Goal: Task Accomplishment & Management: Use online tool/utility

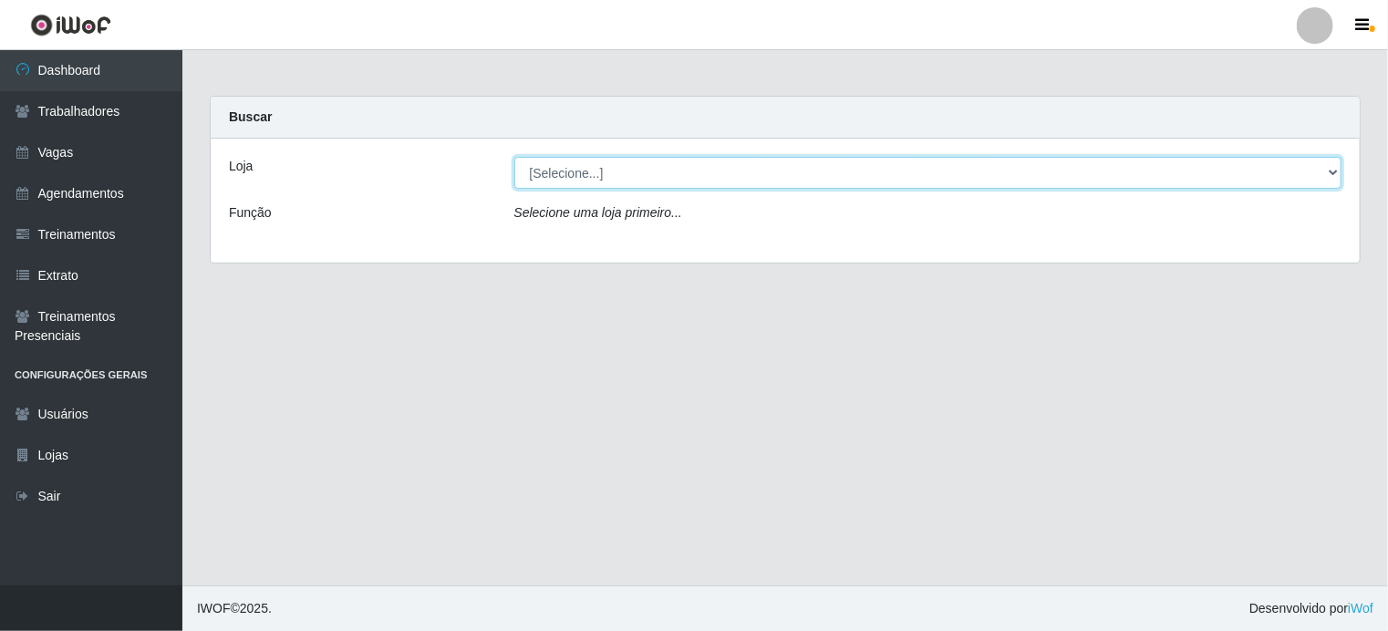
click at [567, 168] on select "[Selecione...] [PERSON_NAME]" at bounding box center [928, 173] width 828 height 32
select select "430"
click at [514, 157] on select "[Selecione...] [PERSON_NAME]" at bounding box center [928, 173] width 828 height 32
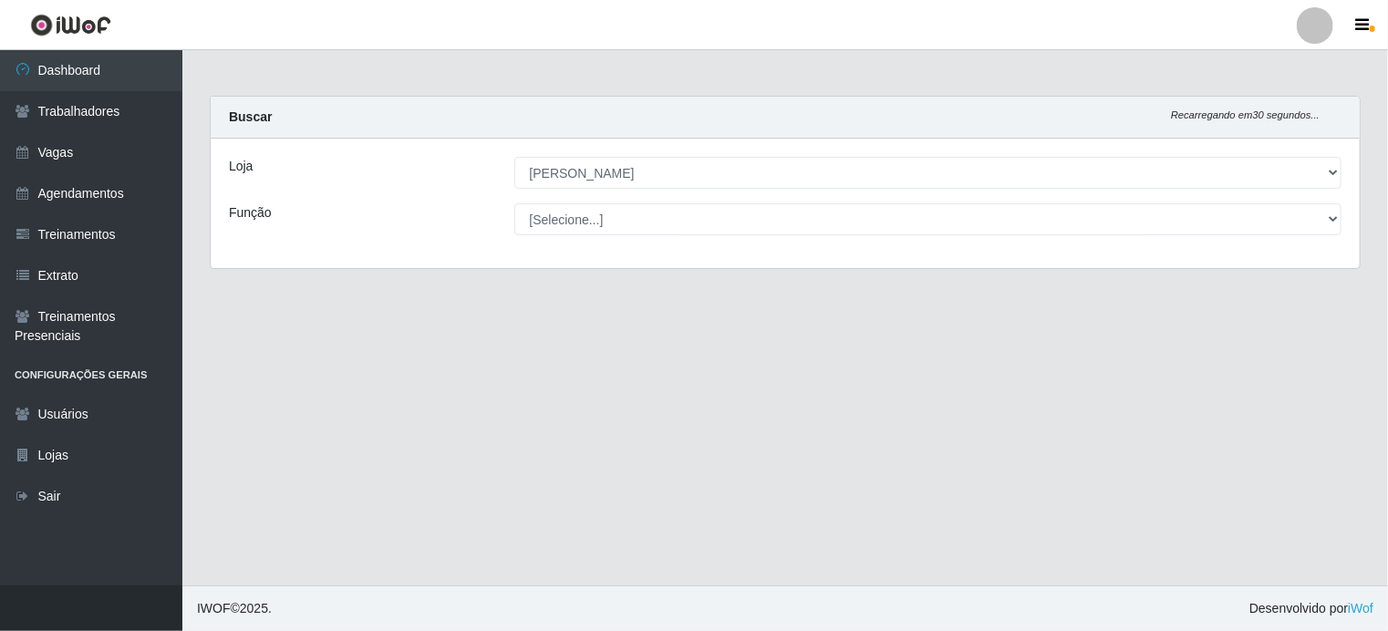
click at [596, 201] on div "Loja [Selecione...] [PERSON_NAME] Função [Selecione...] Auxiliar de Estacioname…" at bounding box center [785, 203] width 1149 height 129
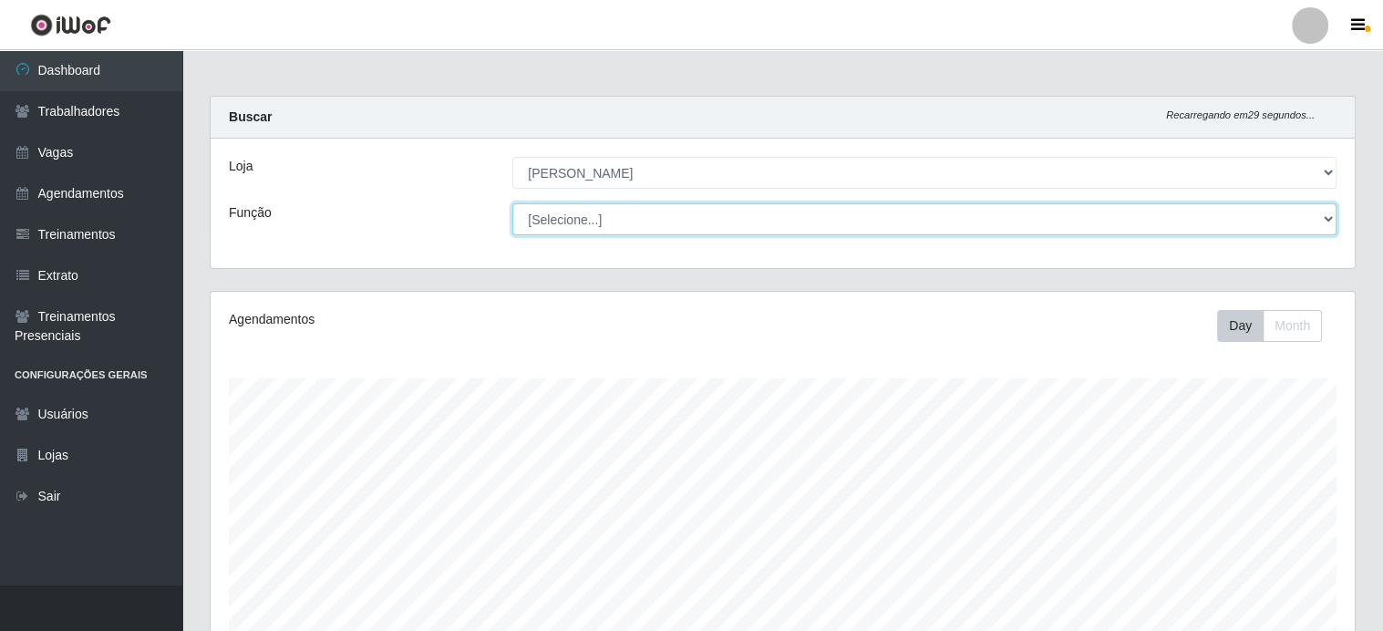
scroll to position [378, 1144]
click at [594, 213] on select "[Selecione...] Auxiliar de Estacionamento Auxiliar de Estacionamento + Auxiliar…" at bounding box center [924, 219] width 824 height 32
click at [512, 203] on select "[Selecione...] Auxiliar de Estacionamento Auxiliar de Estacionamento + Auxiliar…" at bounding box center [924, 219] width 824 height 32
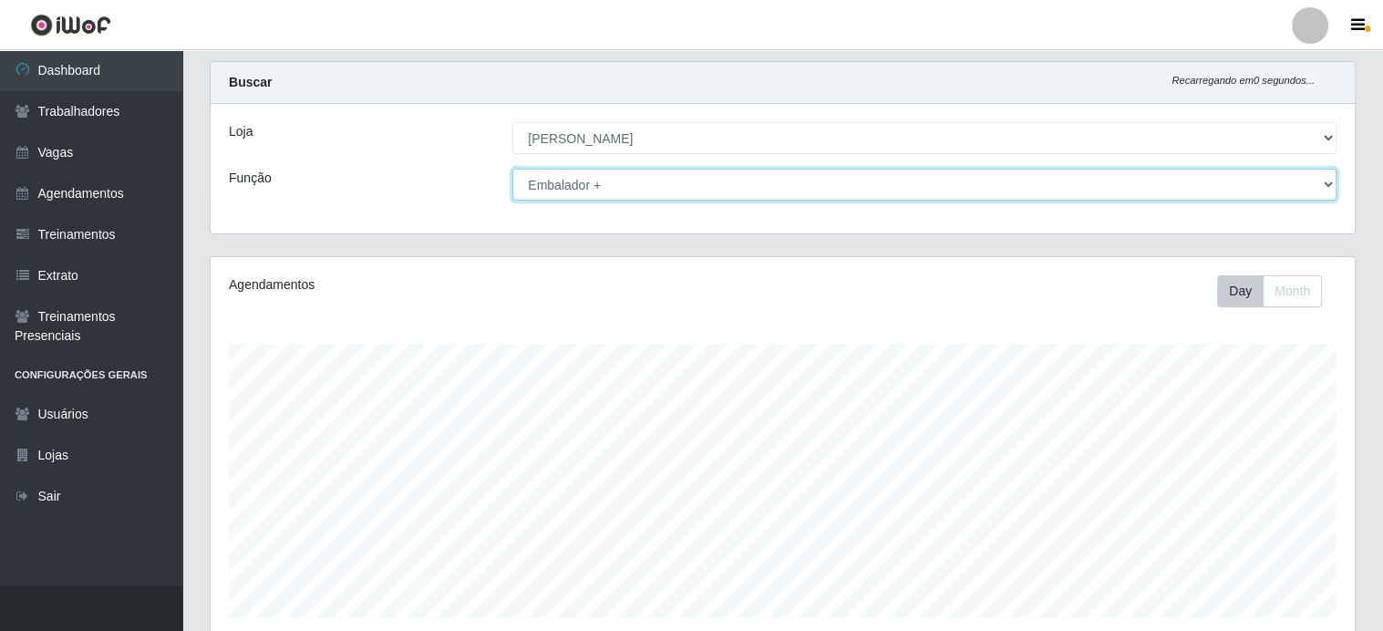
scroll to position [252, 0]
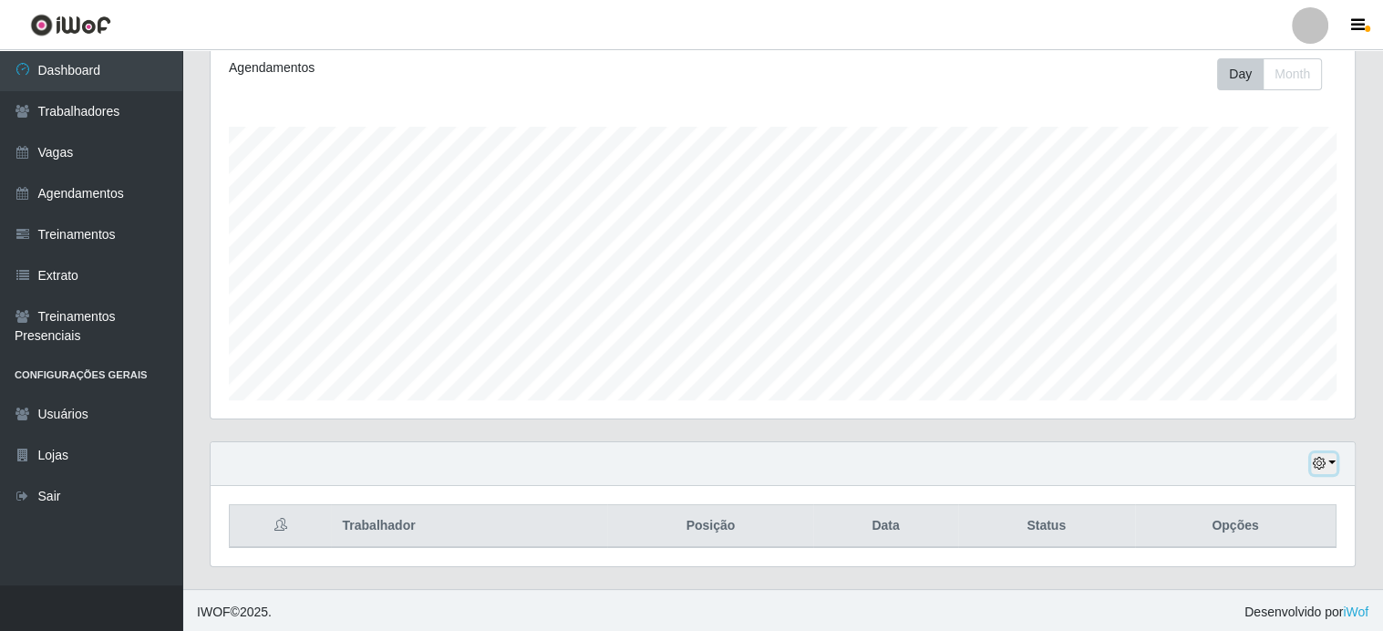
click at [1330, 457] on button "button" at bounding box center [1324, 463] width 26 height 21
click at [193, 426] on div "Carregando... Buscar Recarregando em 0 segundos... [PERSON_NAME] [Selecione...]…" at bounding box center [782, 216] width 1201 height 745
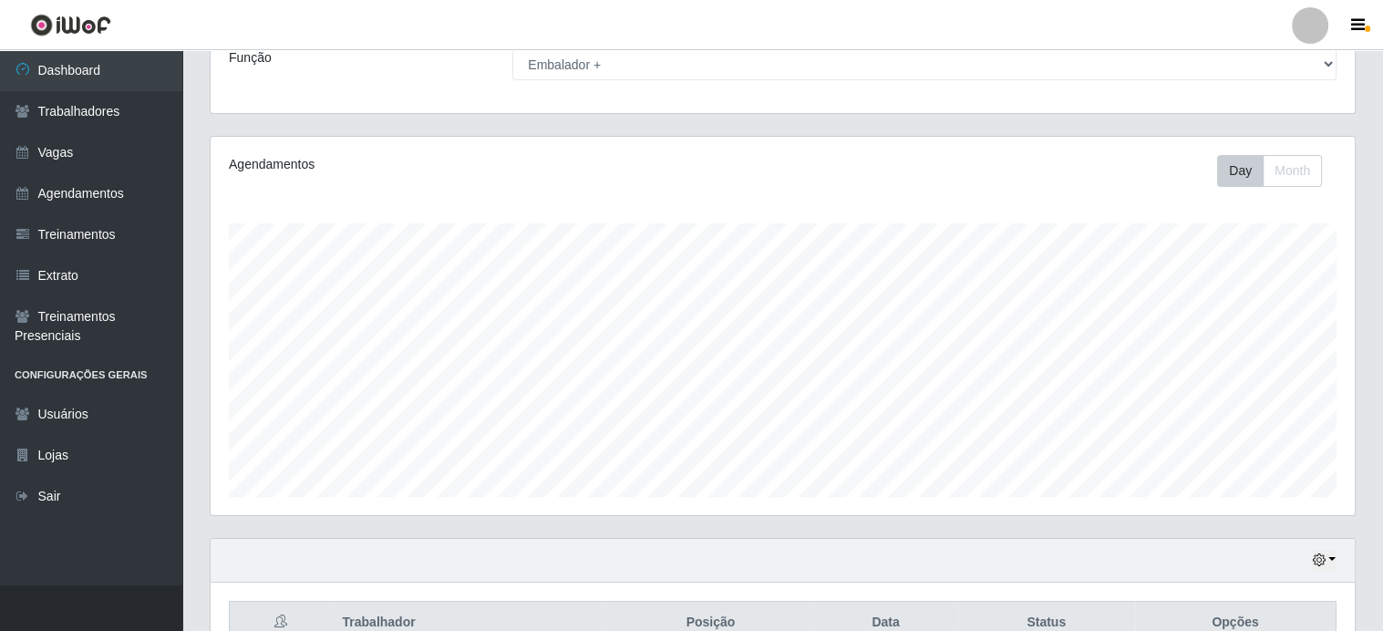
scroll to position [0, 0]
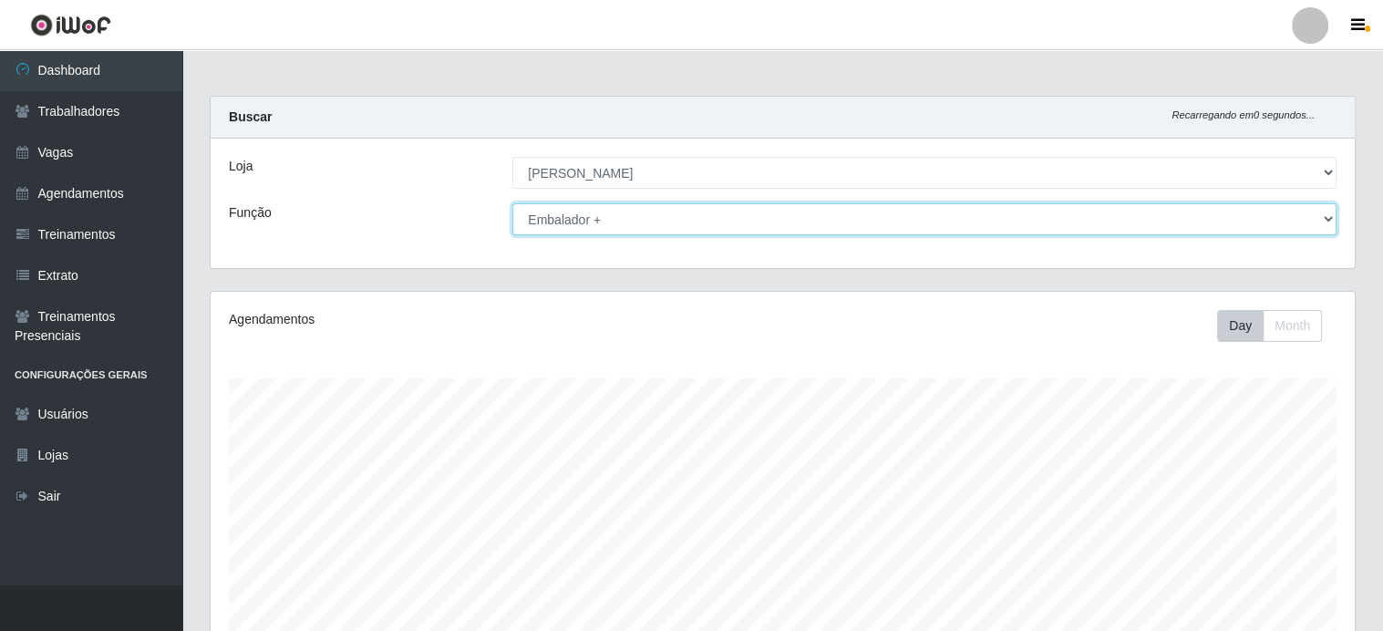
click at [583, 225] on select "[Selecione...] Auxiliar de Estacionamento Auxiliar de Estacionamento + Auxiliar…" at bounding box center [924, 219] width 824 height 32
select select "1"
click at [512, 203] on select "[Selecione...] Auxiliar de Estacionamento Auxiliar de Estacionamento + Auxiliar…" at bounding box center [924, 219] width 824 height 32
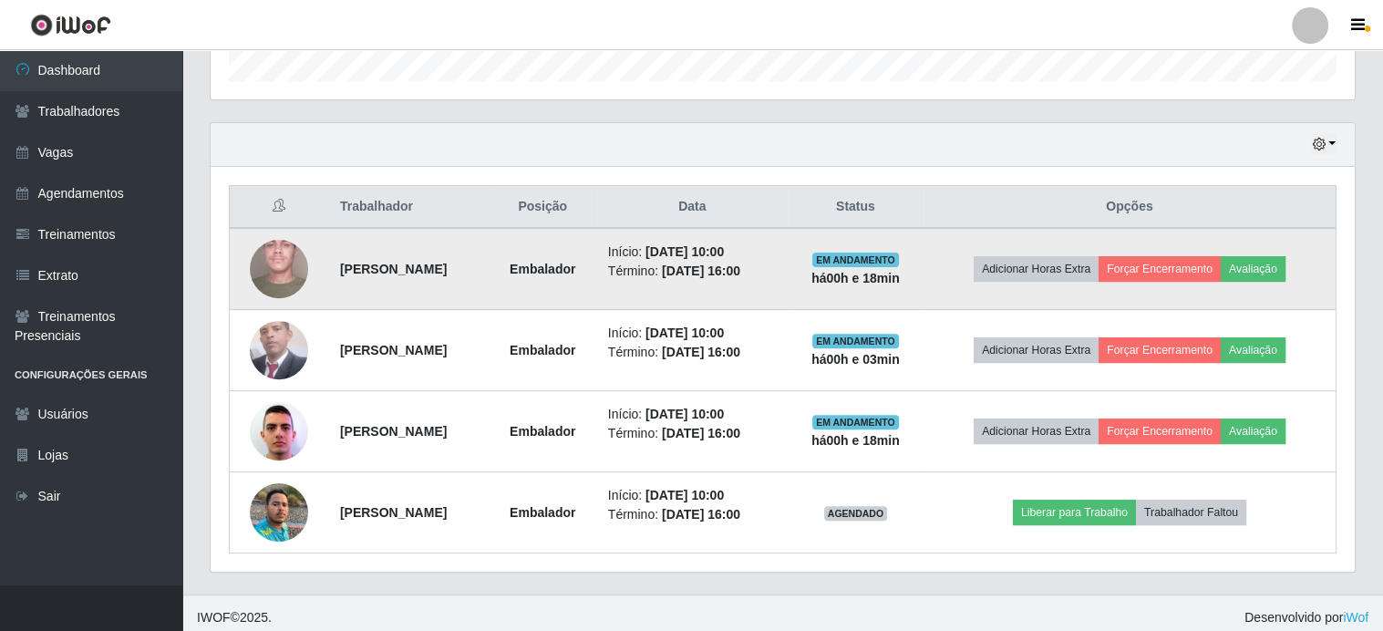
scroll to position [576, 0]
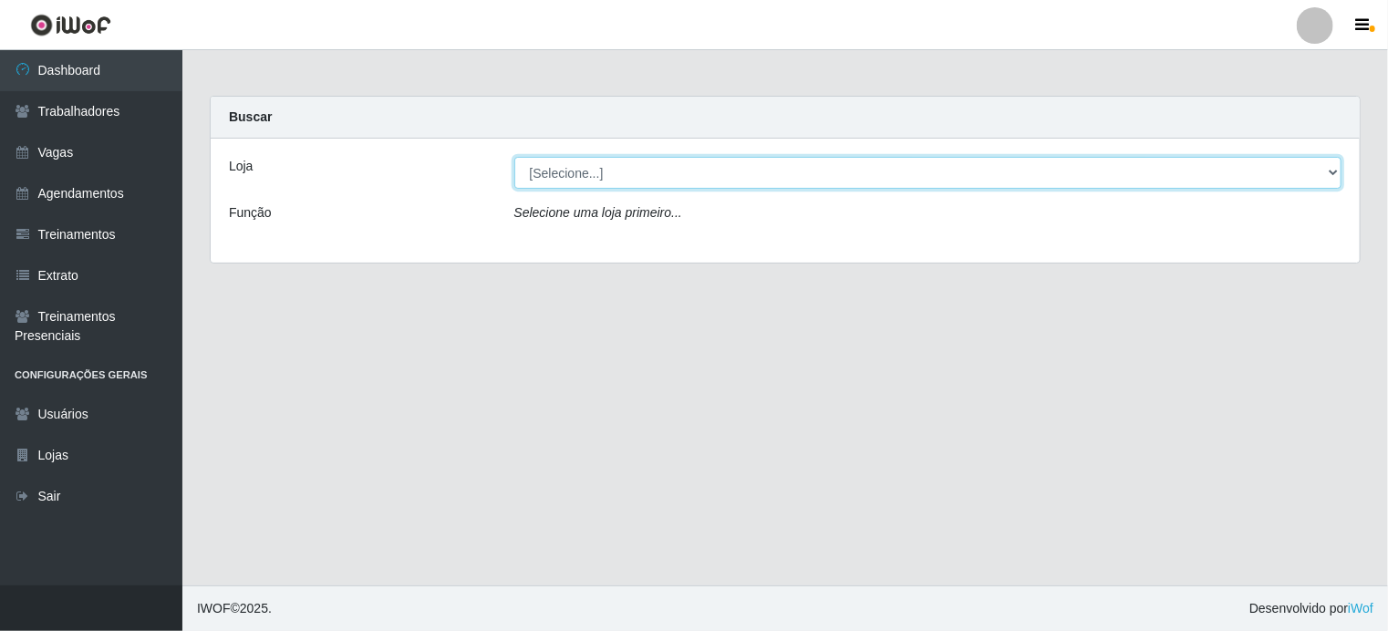
click at [633, 171] on select "[Selecione...] [PERSON_NAME]" at bounding box center [928, 173] width 828 height 32
select select "430"
click at [514, 157] on select "[Selecione...] [PERSON_NAME]" at bounding box center [928, 173] width 828 height 32
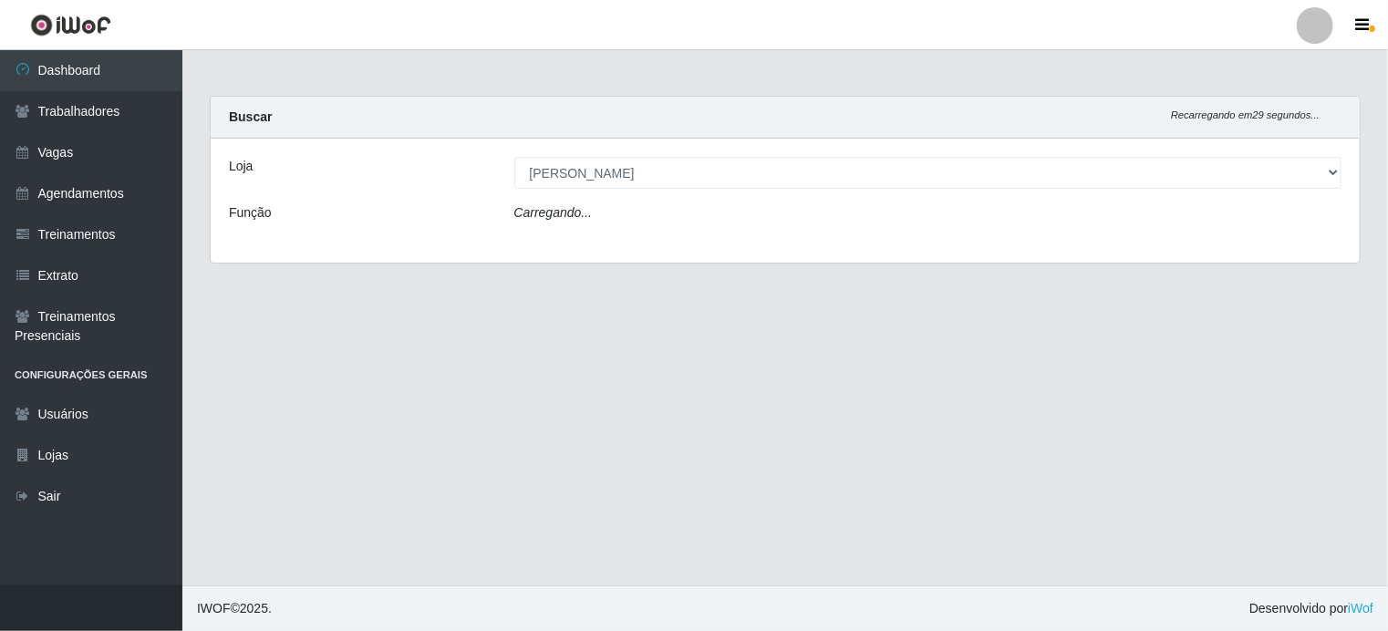
click at [585, 215] on icon "Carregando..." at bounding box center [553, 212] width 78 height 15
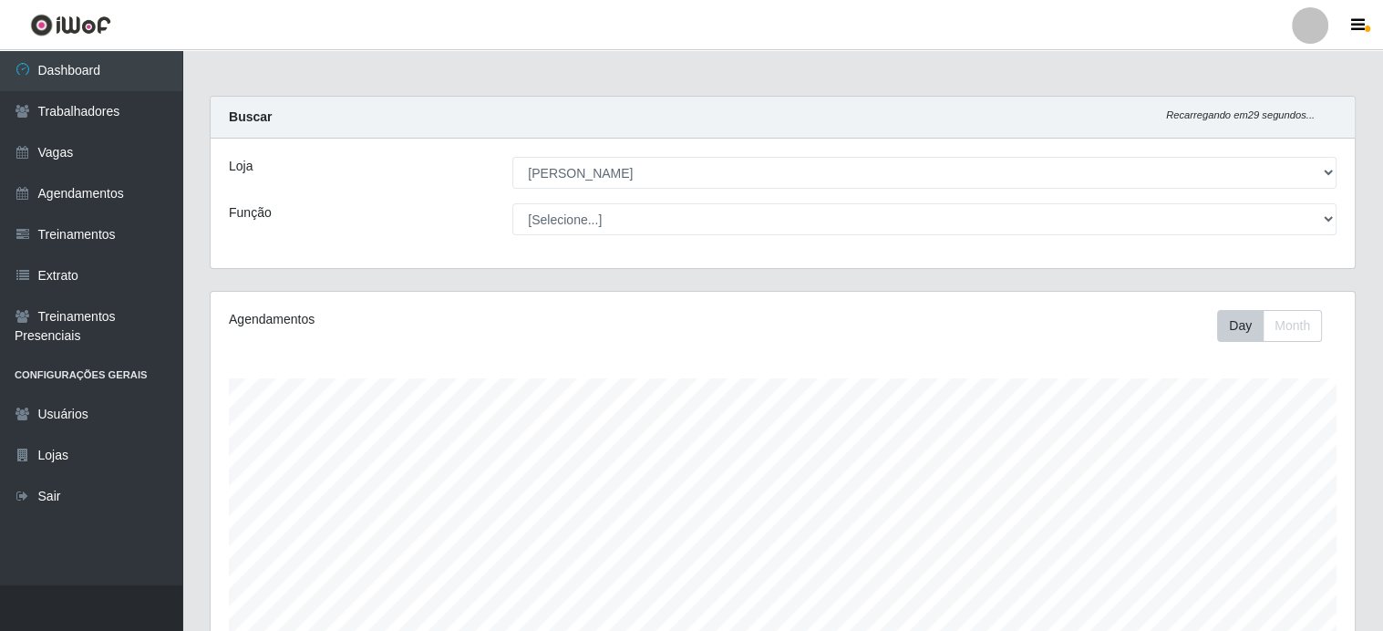
scroll to position [378, 1144]
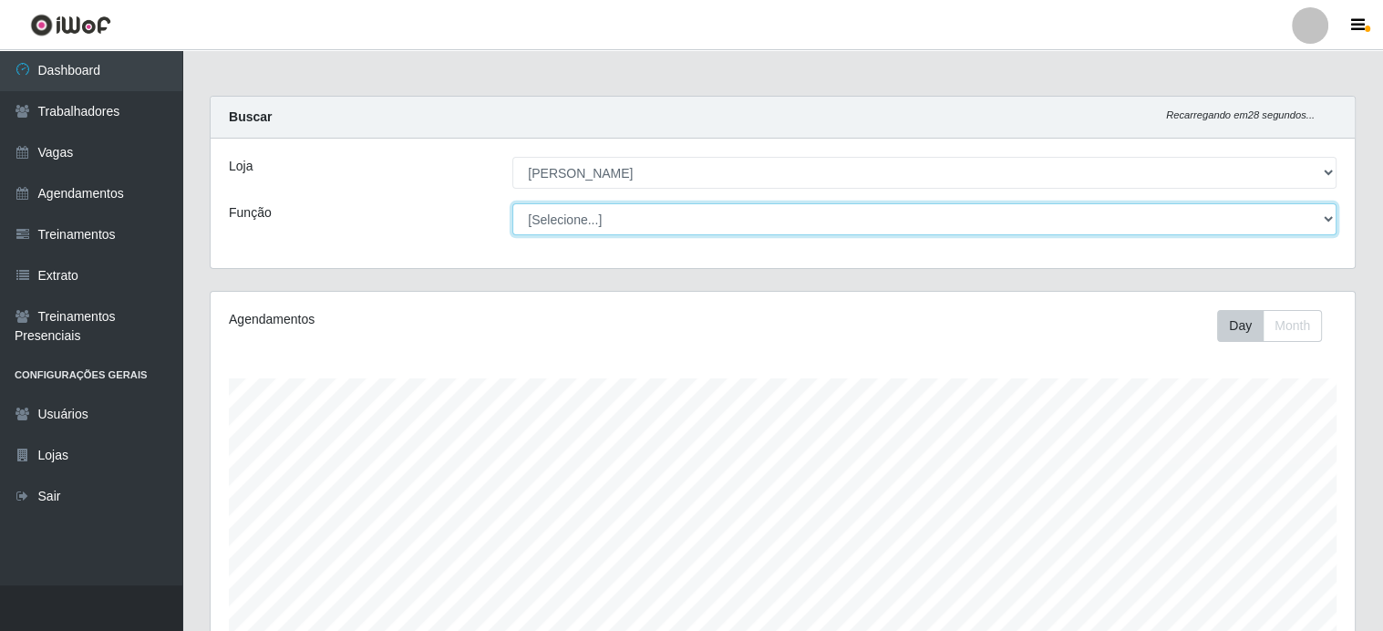
click at [620, 214] on select "[Selecione...] Auxiliar de Estacionamento Auxiliar de Estacionamento + Auxiliar…" at bounding box center [924, 219] width 824 height 32
select select "1"
click at [512, 203] on select "[Selecione...] Auxiliar de Estacionamento Auxiliar de Estacionamento + Auxiliar…" at bounding box center [924, 219] width 824 height 32
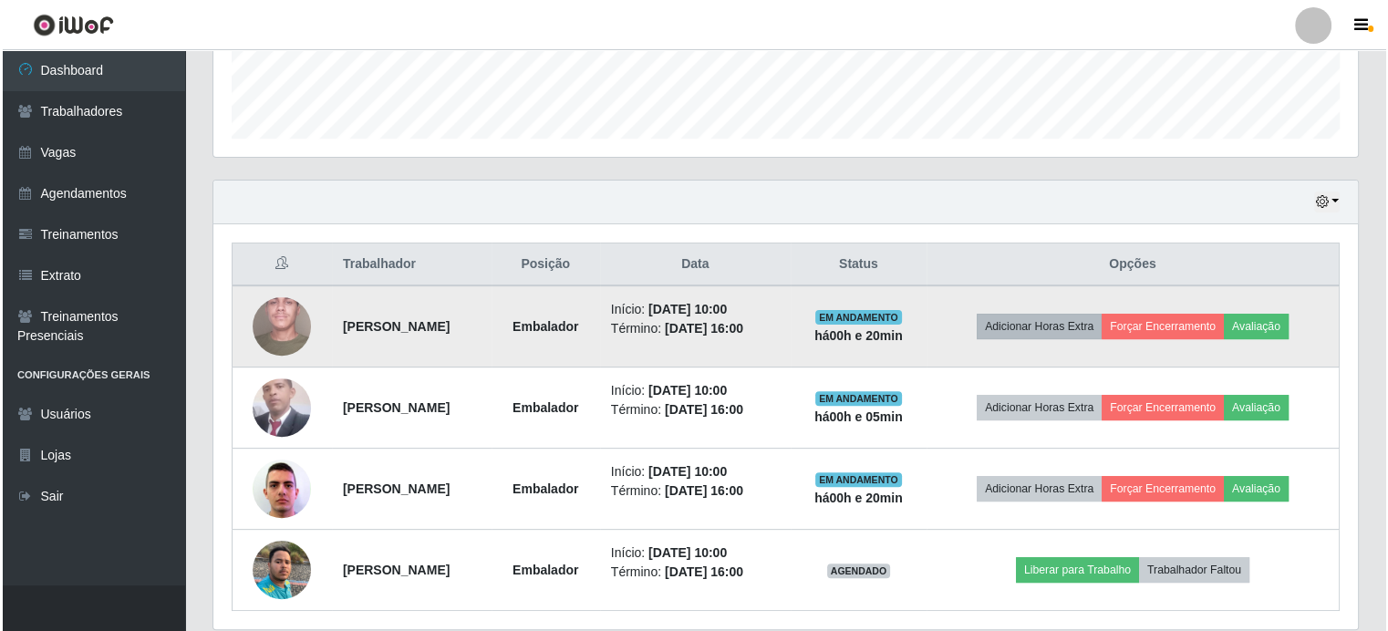
scroll to position [576, 0]
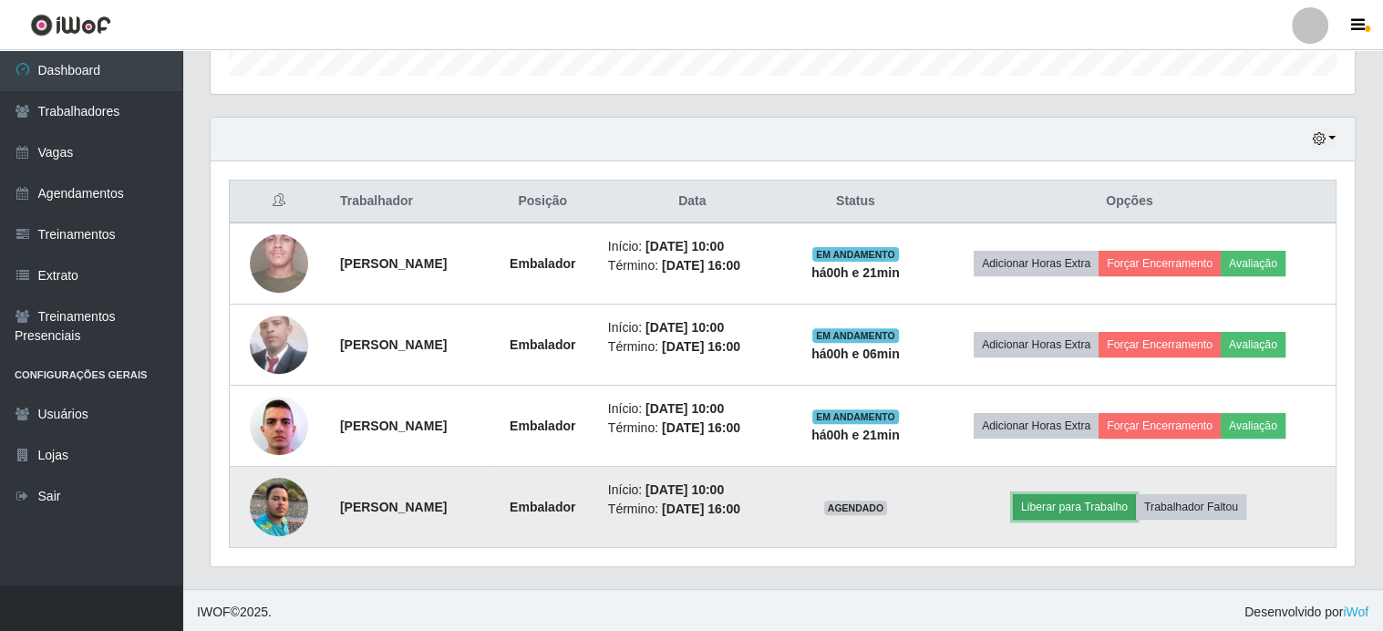
click at [1061, 499] on button "Liberar para Trabalho" at bounding box center [1074, 507] width 123 height 26
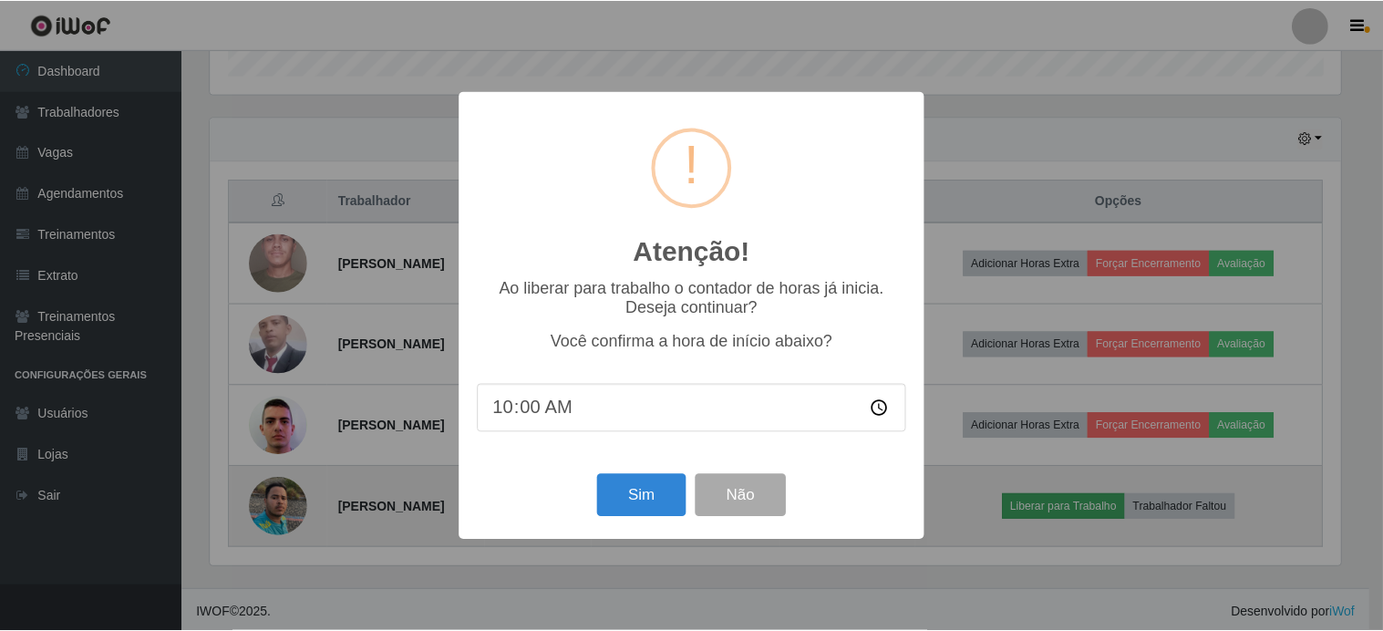
scroll to position [378, 1136]
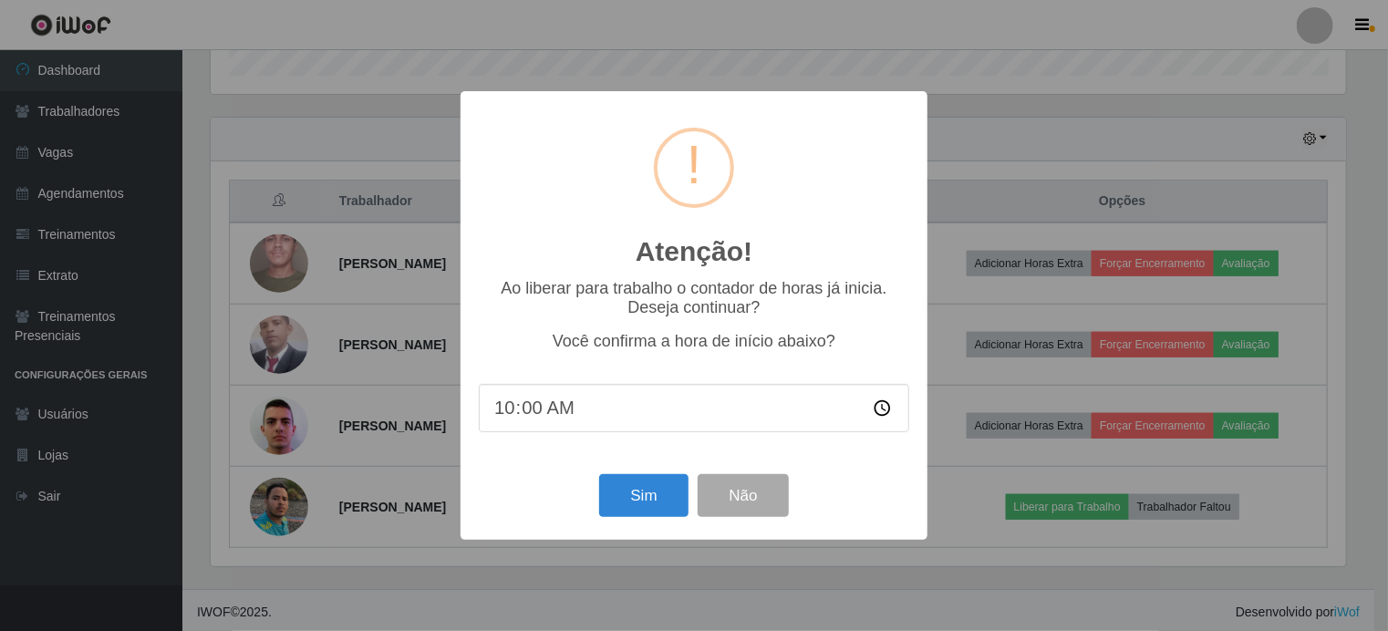
click at [556, 422] on input "10:00" at bounding box center [694, 408] width 430 height 48
click at [532, 408] on input "10:00" at bounding box center [694, 408] width 430 height 48
type input "10:20"
click at [635, 515] on button "Sim" at bounding box center [643, 495] width 88 height 43
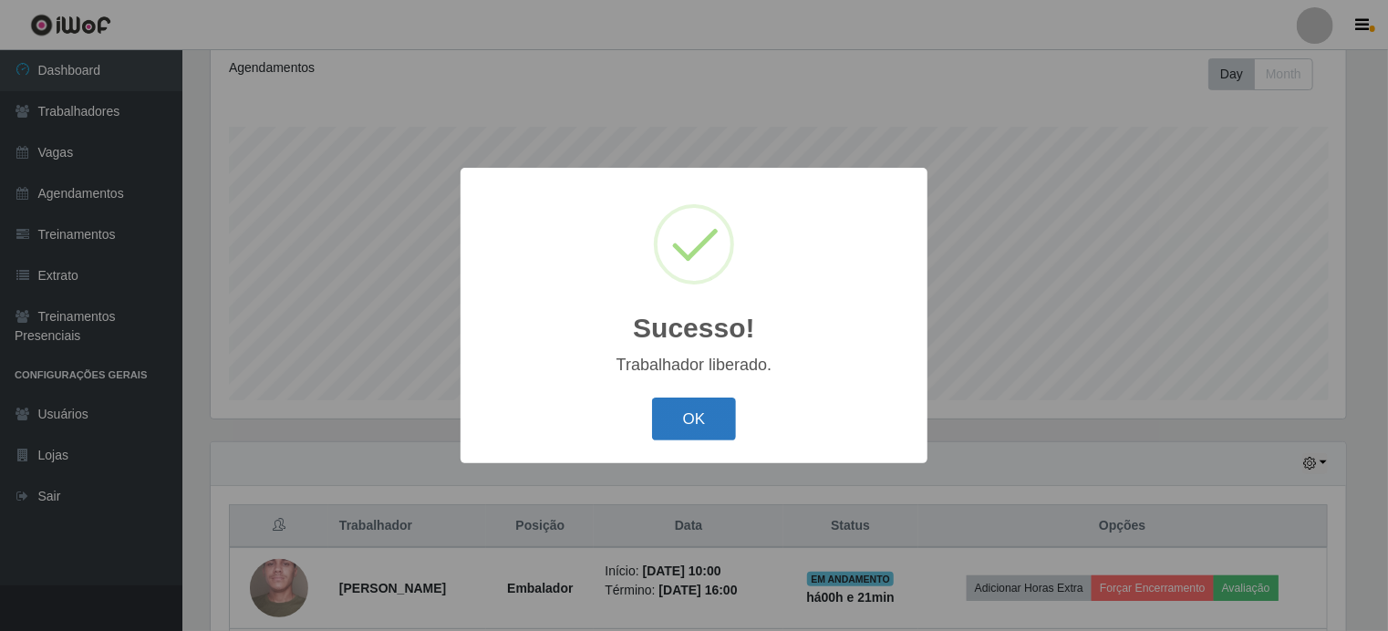
click at [686, 410] on button "OK" at bounding box center [694, 418] width 85 height 43
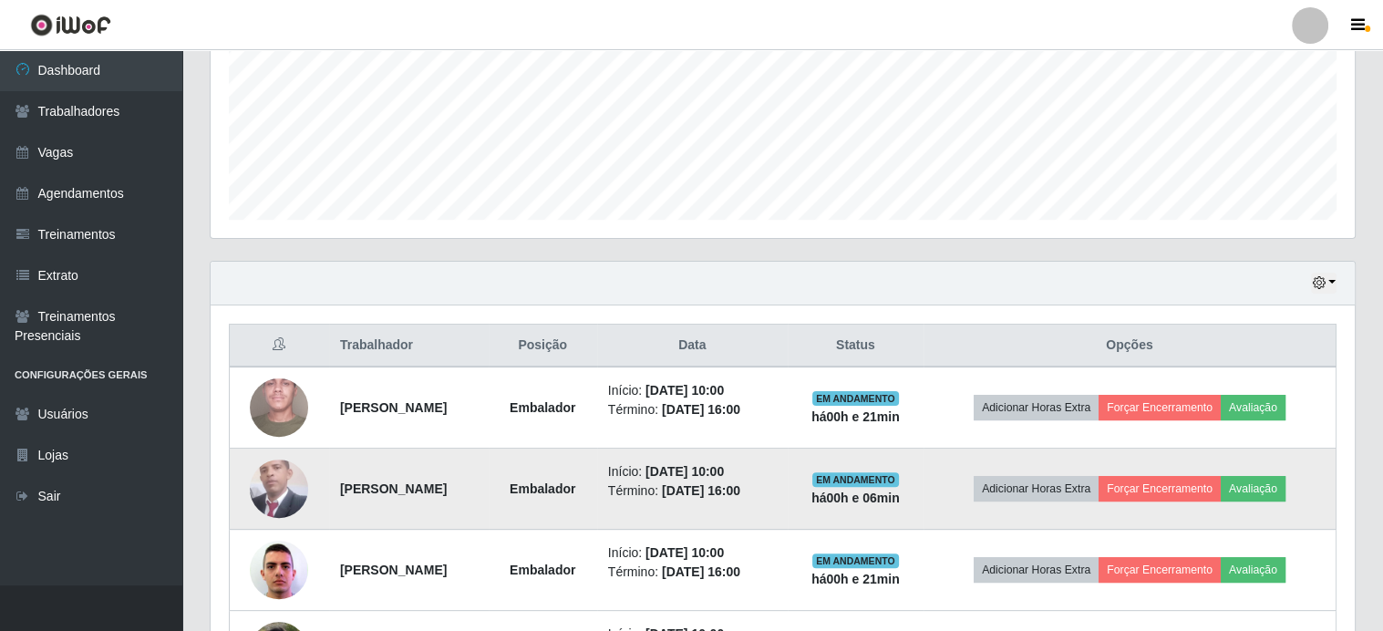
scroll to position [576, 0]
